Goal: Navigation & Orientation: Find specific page/section

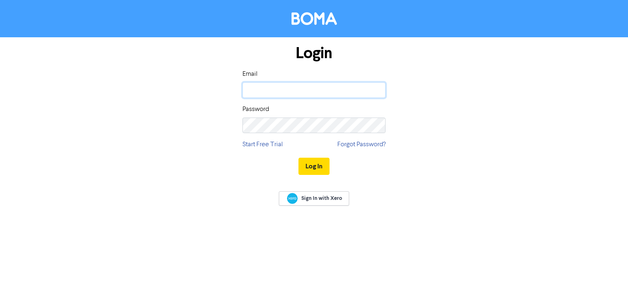
type input "[EMAIL_ADDRESS][DOMAIN_NAME]"
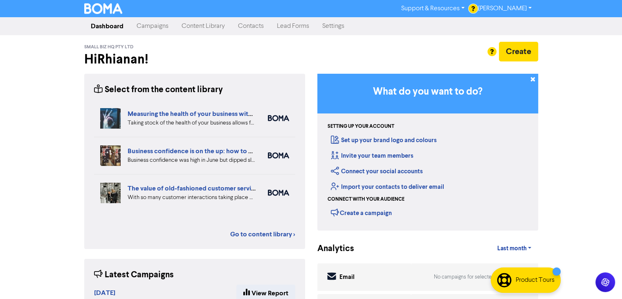
click at [160, 24] on link "Campaigns" at bounding box center [152, 26] width 45 height 16
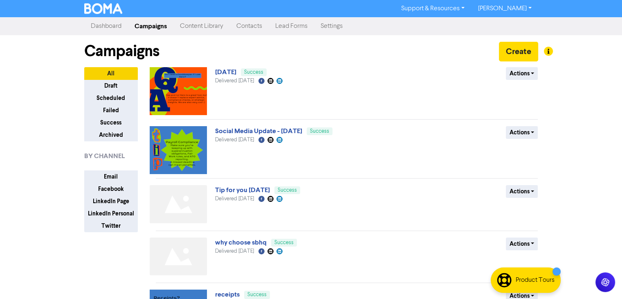
click at [212, 20] on link "Content Library" at bounding box center [201, 26] width 56 height 16
